Goal: Find contact information: Find contact information

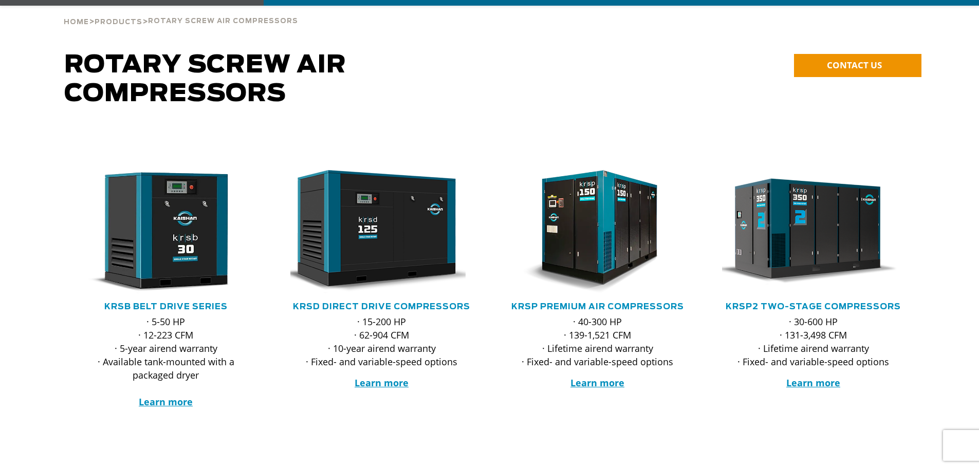
scroll to position [103, 0]
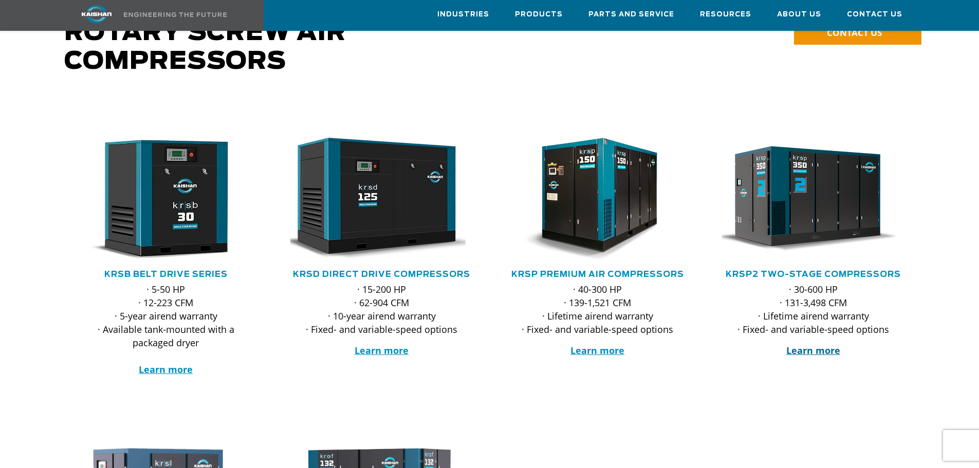
click at [818, 344] on strong "Learn more" at bounding box center [813, 350] width 54 height 12
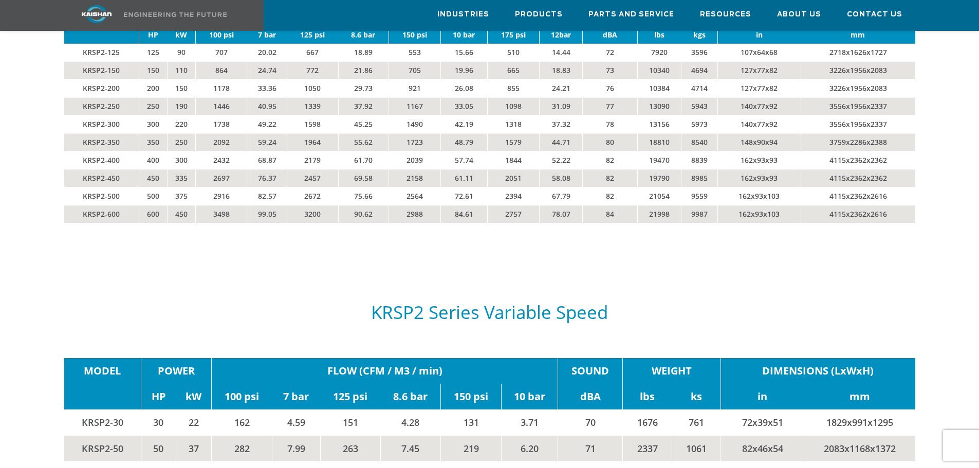
scroll to position [1747, 0]
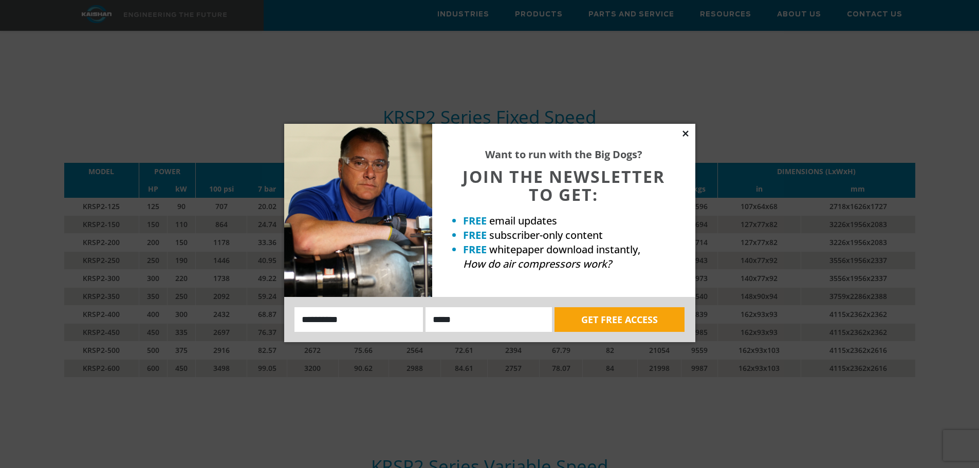
click at [685, 131] on icon at bounding box center [685, 133] width 9 height 9
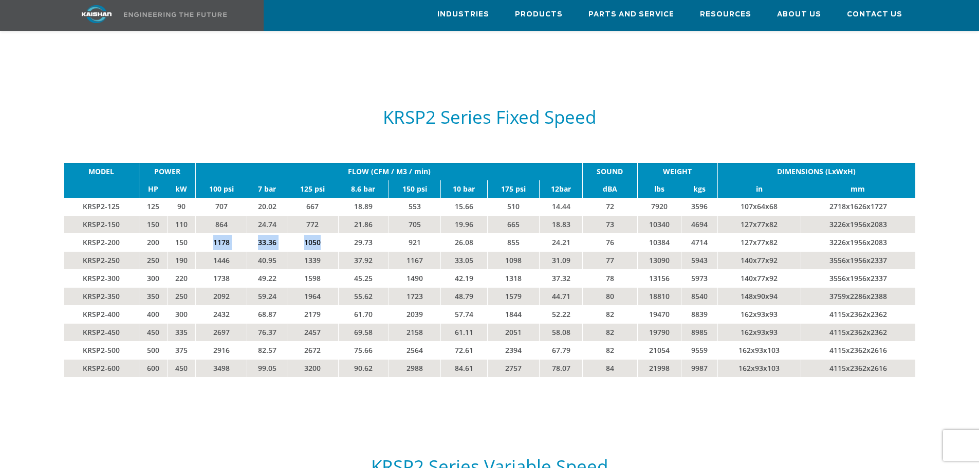
drag, startPoint x: 241, startPoint y: 224, endPoint x: 321, endPoint y: 226, distance: 79.7
click at [321, 233] on tr "KRSP2-200 200 150 1178 33.36 1050 29.73 921 26.08 855 24.21 76 10384 4714 127x7…" at bounding box center [489, 242] width 851 height 18
click at [219, 233] on td "1178" at bounding box center [221, 242] width 51 height 18
drag, startPoint x: 214, startPoint y: 226, endPoint x: 232, endPoint y: 223, distance: 18.2
click at [232, 233] on td "1178" at bounding box center [221, 242] width 51 height 18
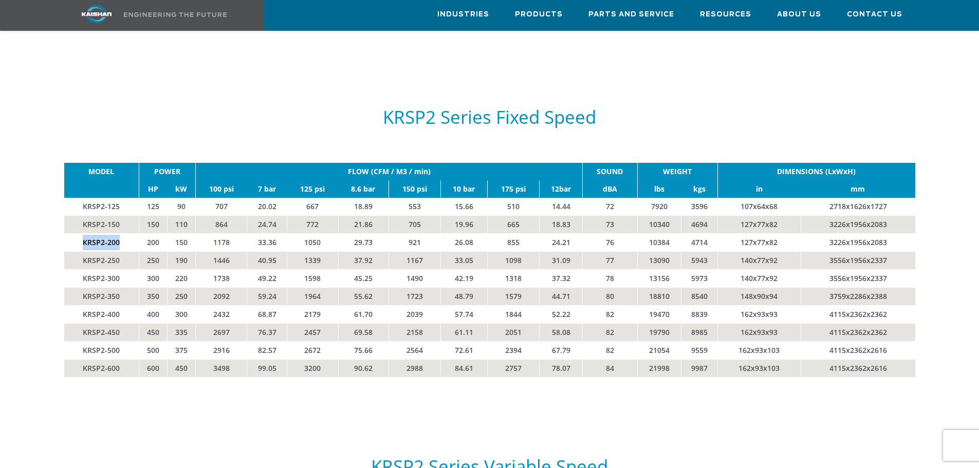
drag, startPoint x: 120, startPoint y: 230, endPoint x: 84, endPoint y: 233, distance: 36.6
click at [84, 233] on td "KRSP2-200" at bounding box center [101, 242] width 75 height 18
drag, startPoint x: 145, startPoint y: 227, endPoint x: 188, endPoint y: 225, distance: 42.7
click at [188, 233] on tr "KRSP2-200 200 150 1178 33.36 1050 29.73 921 26.08 855 24.21 76 10384 4714 127x7…" at bounding box center [489, 242] width 851 height 18
click at [188, 233] on td "150" at bounding box center [181, 242] width 28 height 18
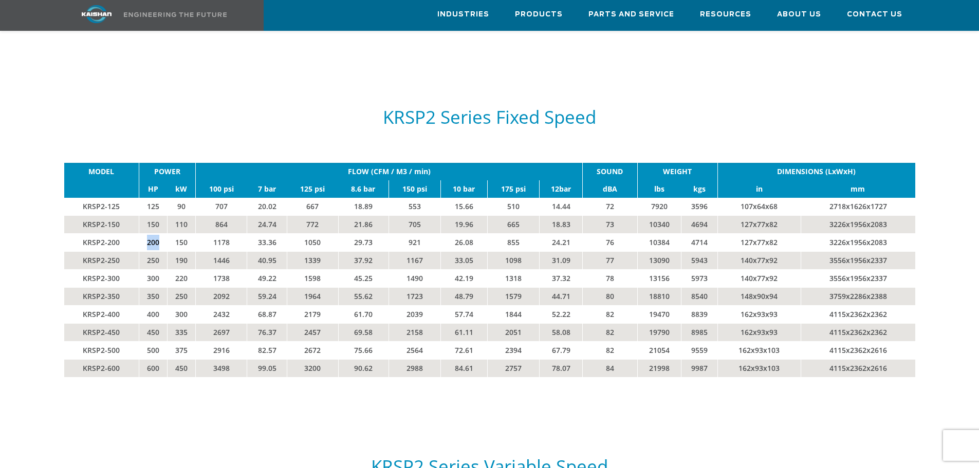
drag, startPoint x: 146, startPoint y: 228, endPoint x: 166, endPoint y: 226, distance: 19.6
click at [166, 233] on td "200" at bounding box center [153, 242] width 28 height 18
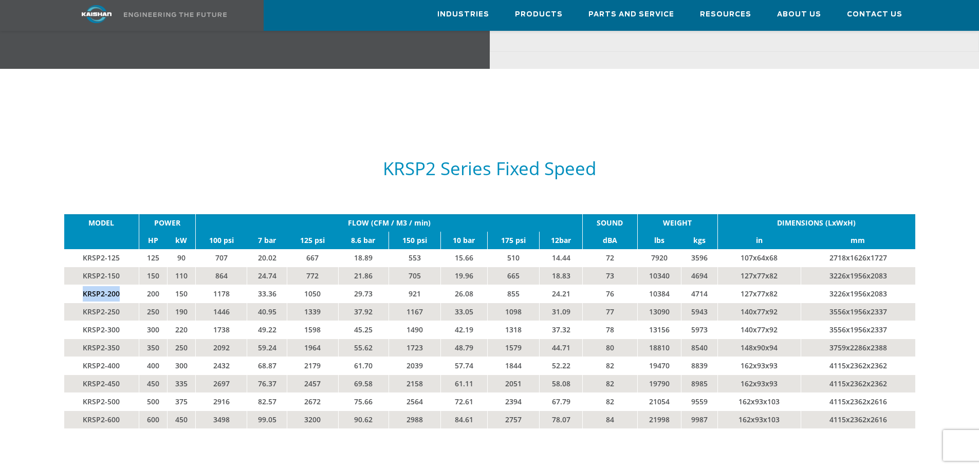
drag, startPoint x: 83, startPoint y: 278, endPoint x: 121, endPoint y: 275, distance: 38.1
click at [121, 285] on td "KRSP2-200" at bounding box center [101, 294] width 75 height 18
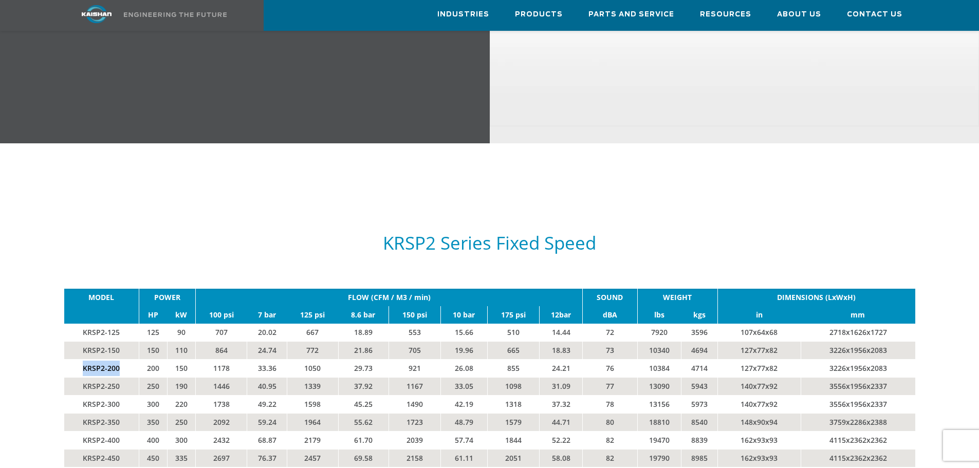
scroll to position [1747, 0]
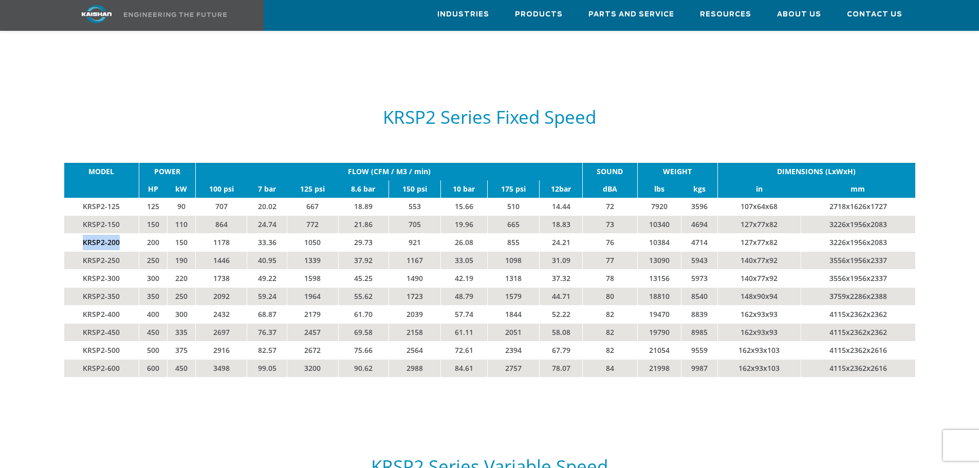
click at [120, 233] on td "KRSP2-200" at bounding box center [101, 242] width 75 height 18
copy td "KRSP2-200"
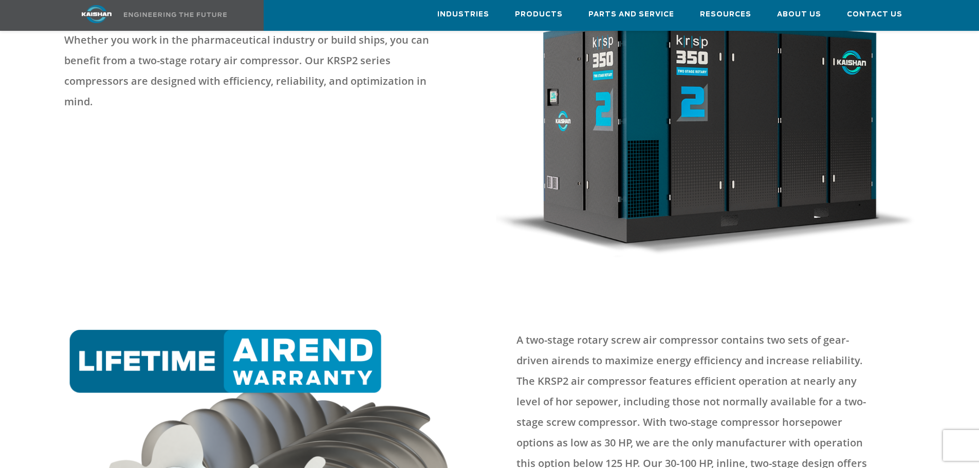
scroll to position [0, 0]
